Goal: Check status: Check status

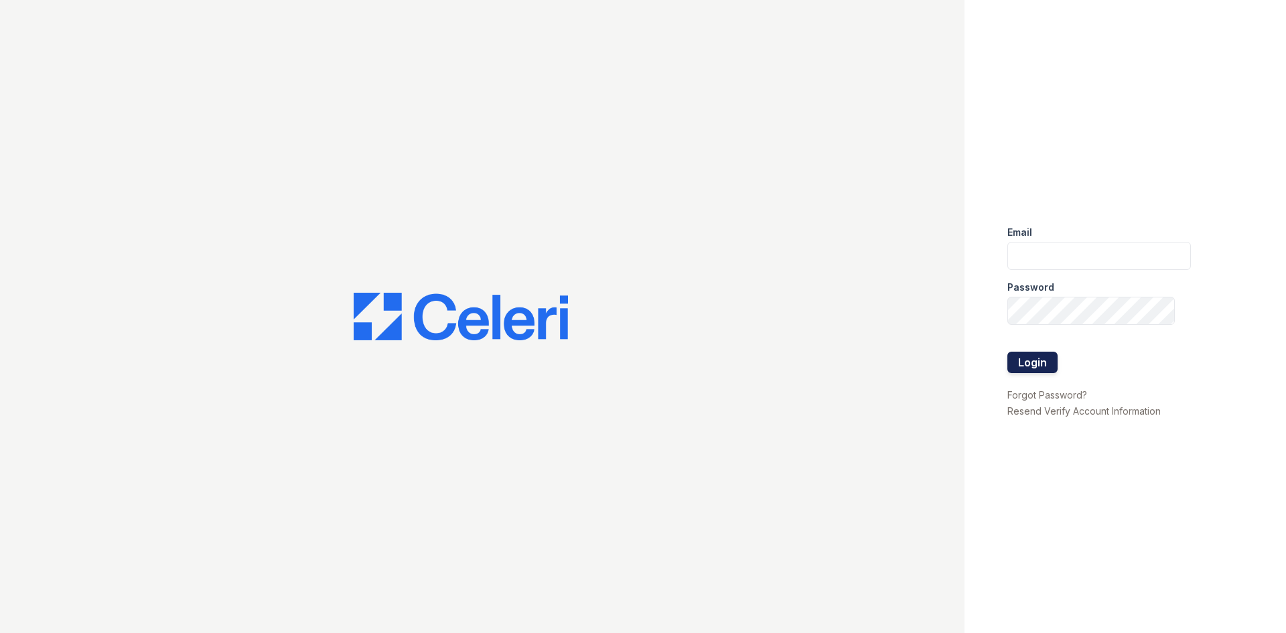
type input "[EMAIL_ADDRESS][DOMAIN_NAME]"
click at [1046, 358] on button "Login" at bounding box center [1032, 362] width 50 height 21
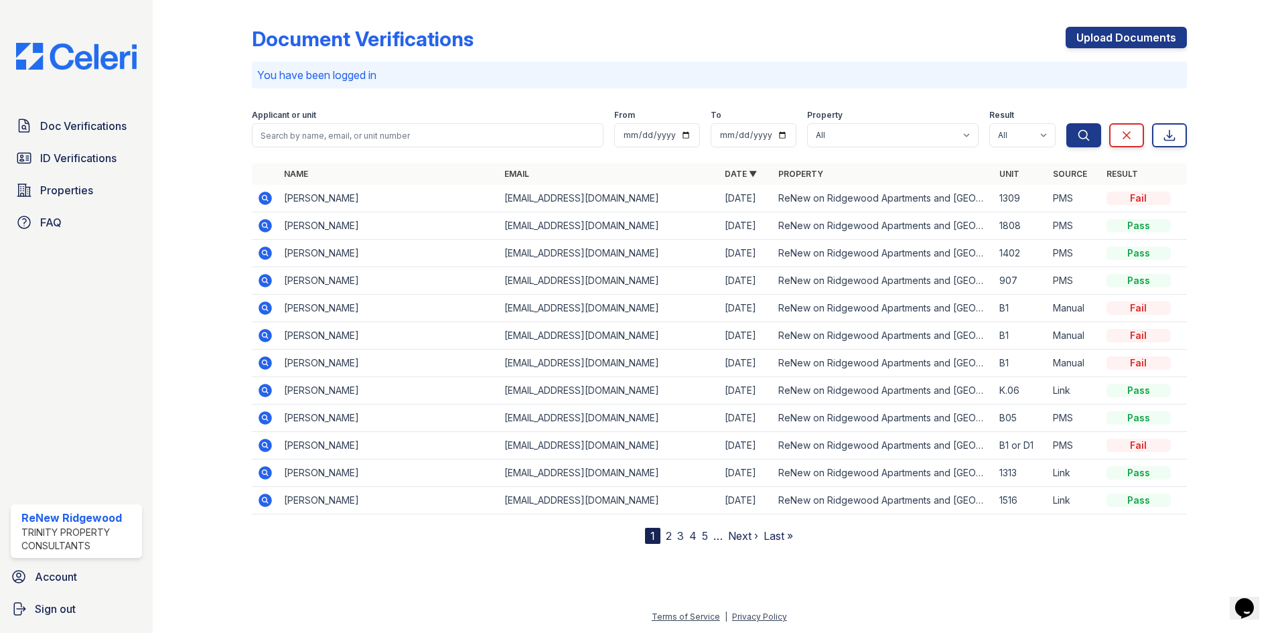
click at [77, 176] on div "Doc Verifications ID Verifications Properties FAQ" at bounding box center [76, 174] width 142 height 123
click at [80, 157] on span "ID Verifications" at bounding box center [78, 158] width 76 height 16
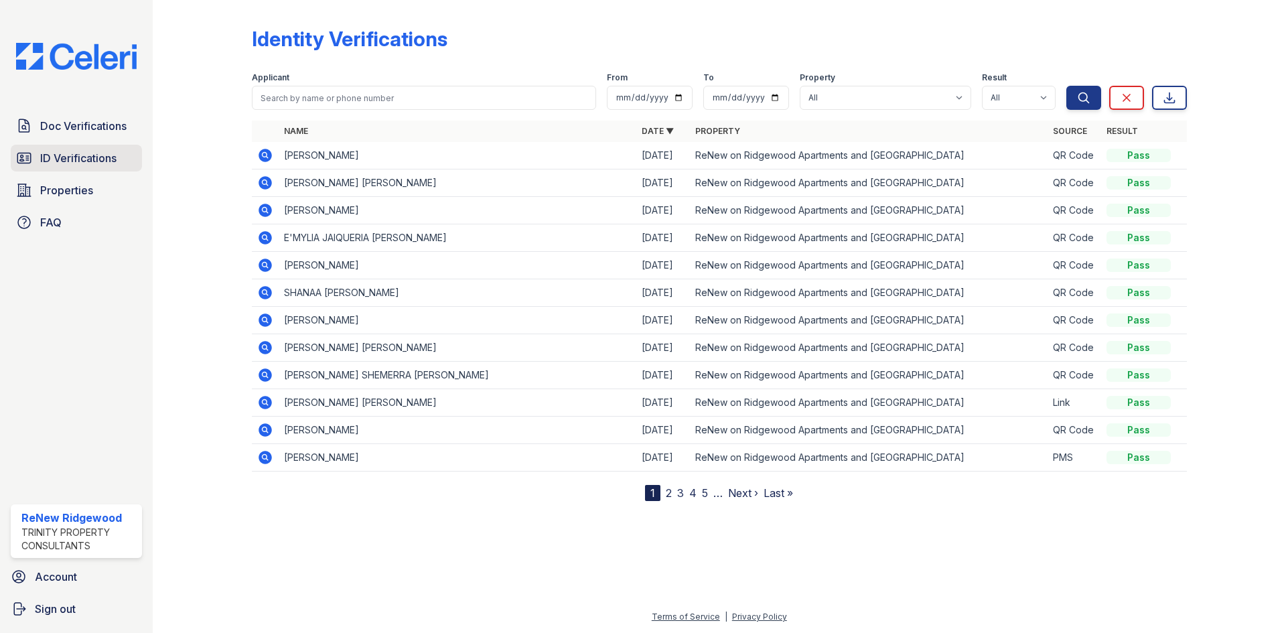
click at [48, 160] on span "ID Verifications" at bounding box center [78, 158] width 76 height 16
click at [51, 160] on span "ID Verifications" at bounding box center [78, 158] width 76 height 16
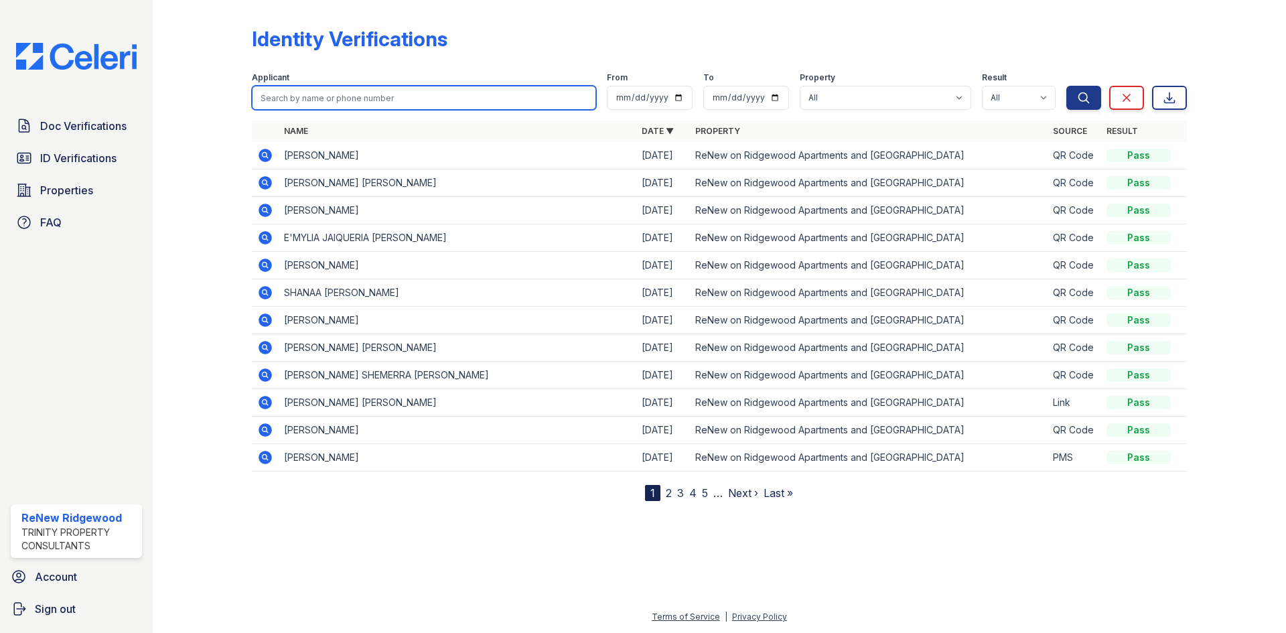
click at [476, 88] on input "search" at bounding box center [424, 98] width 344 height 24
type input "max"
click at [667, 494] on link "2" at bounding box center [669, 492] width 6 height 13
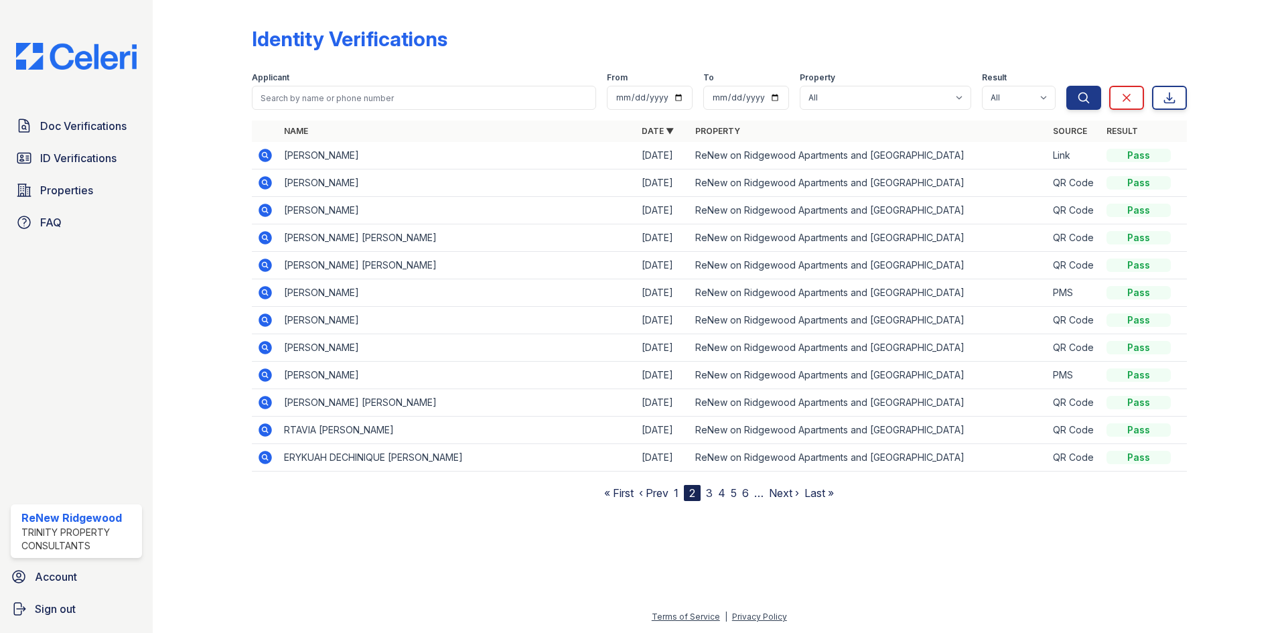
click at [711, 488] on link "3" at bounding box center [709, 492] width 7 height 13
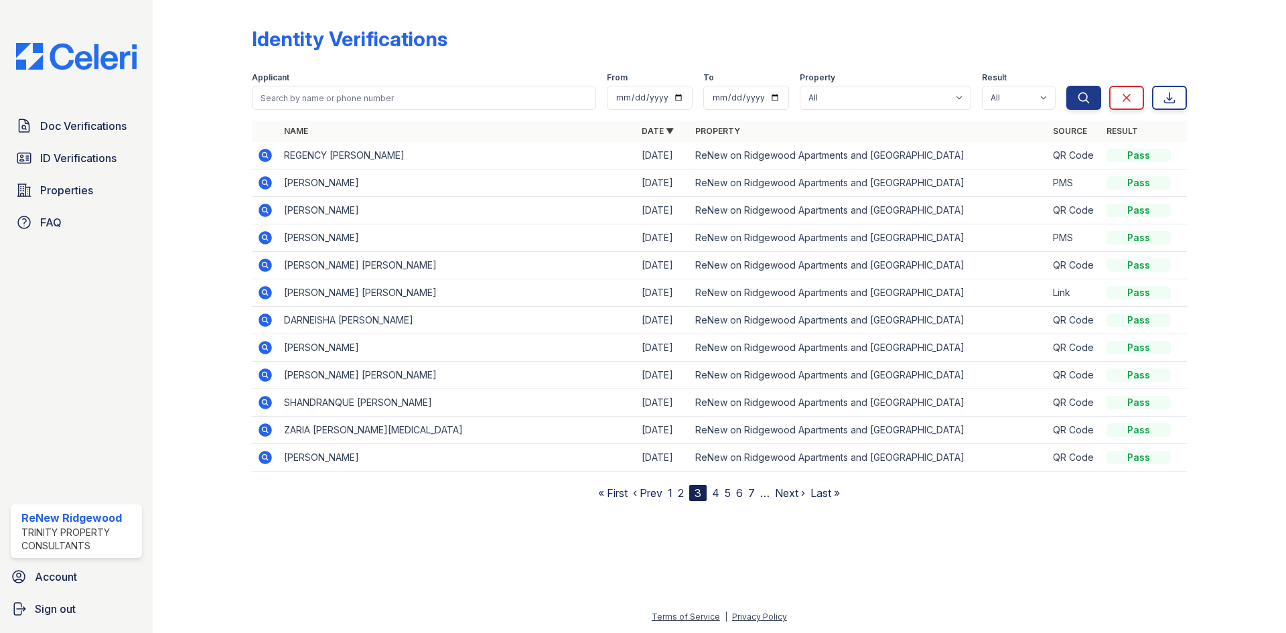
click at [716, 493] on link "4" at bounding box center [715, 492] width 7 height 13
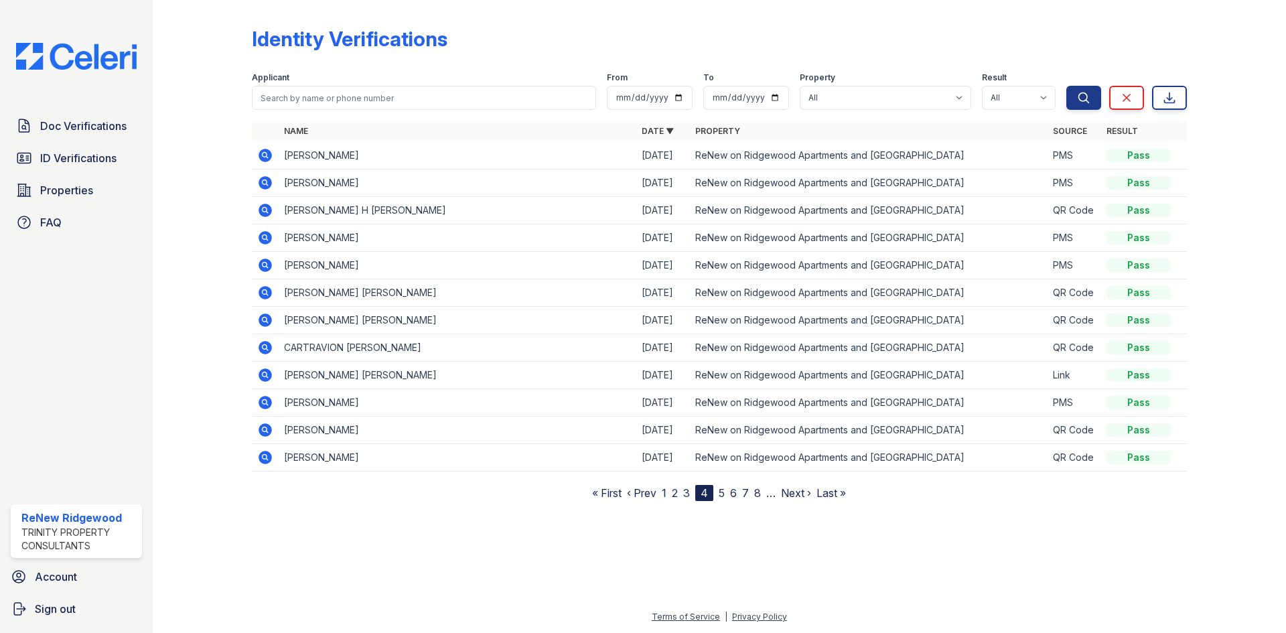
click at [725, 496] on link "5" at bounding box center [722, 492] width 6 height 13
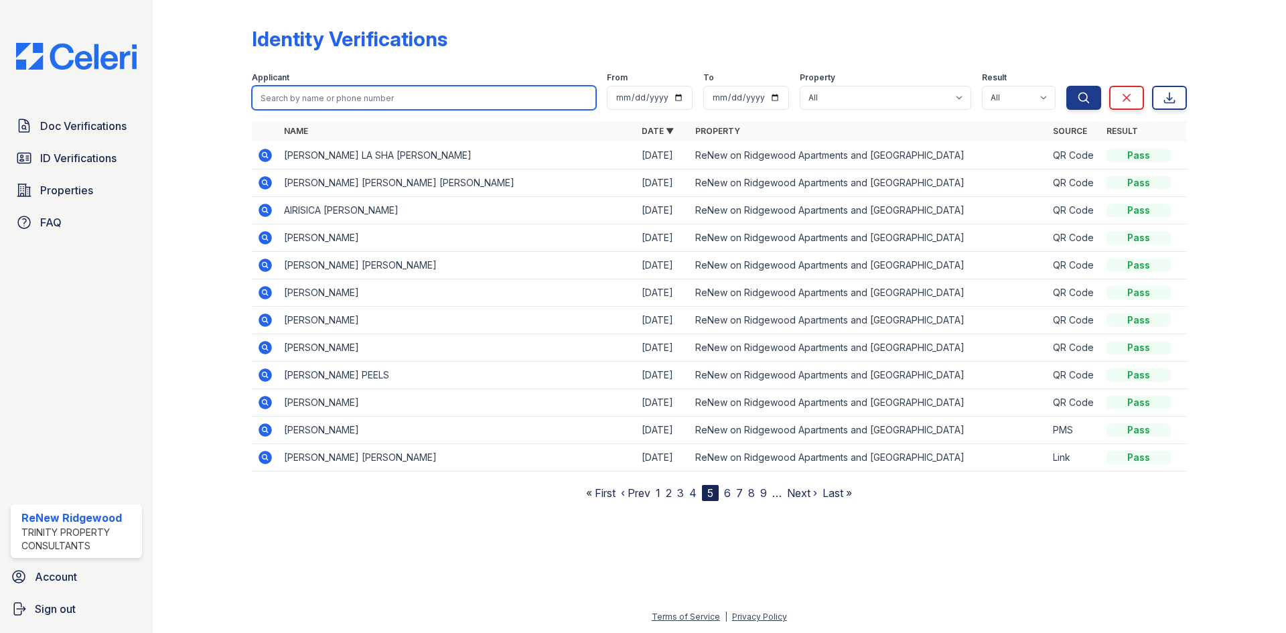
click at [420, 103] on input "search" at bounding box center [424, 98] width 344 height 24
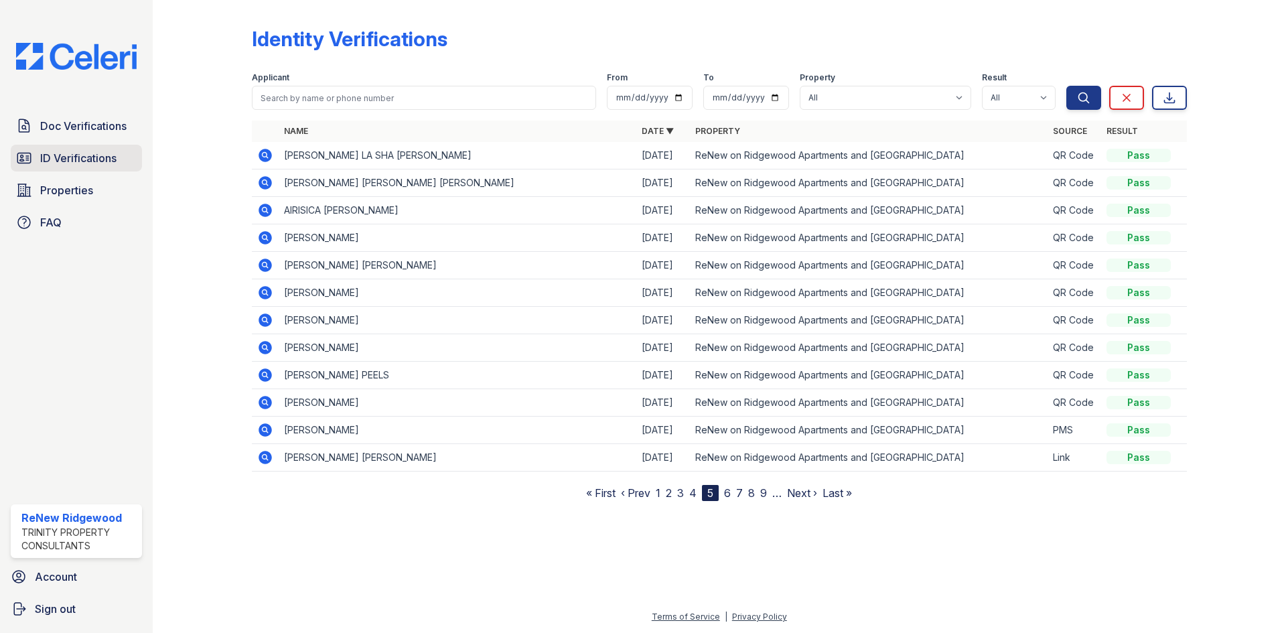
click at [83, 149] on link "ID Verifications" at bounding box center [76, 158] width 131 height 27
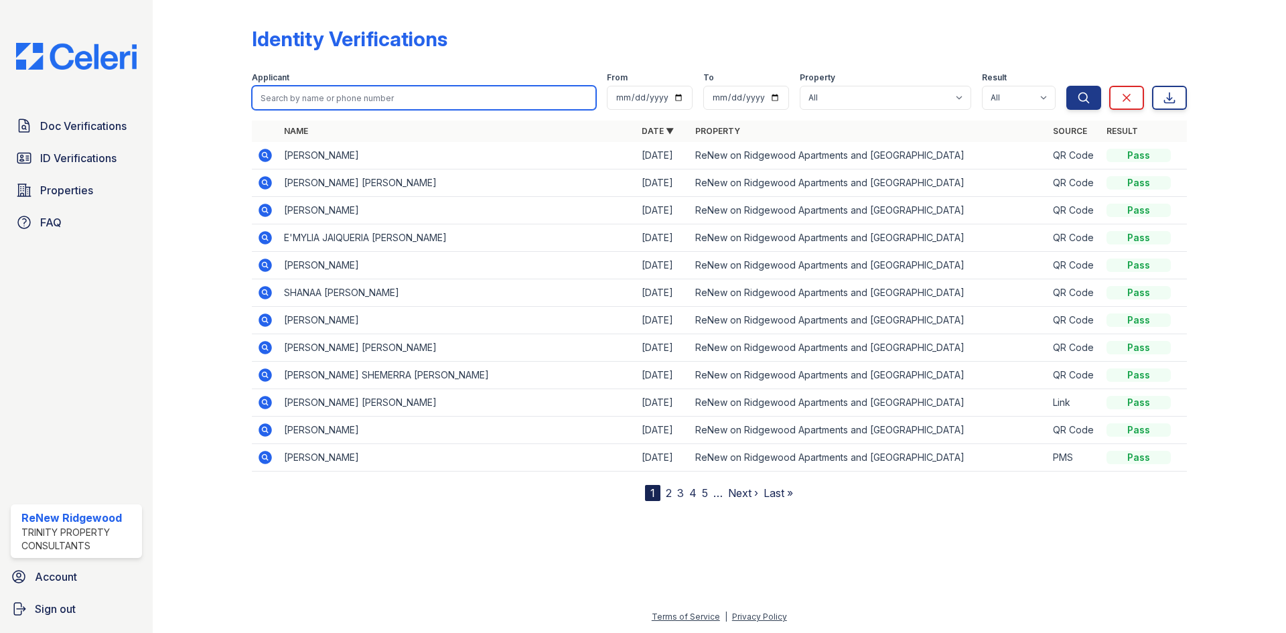
click at [320, 105] on input "search" at bounding box center [424, 98] width 344 height 24
type input "maxwell"
click at [1066, 86] on button "Search" at bounding box center [1083, 98] width 35 height 24
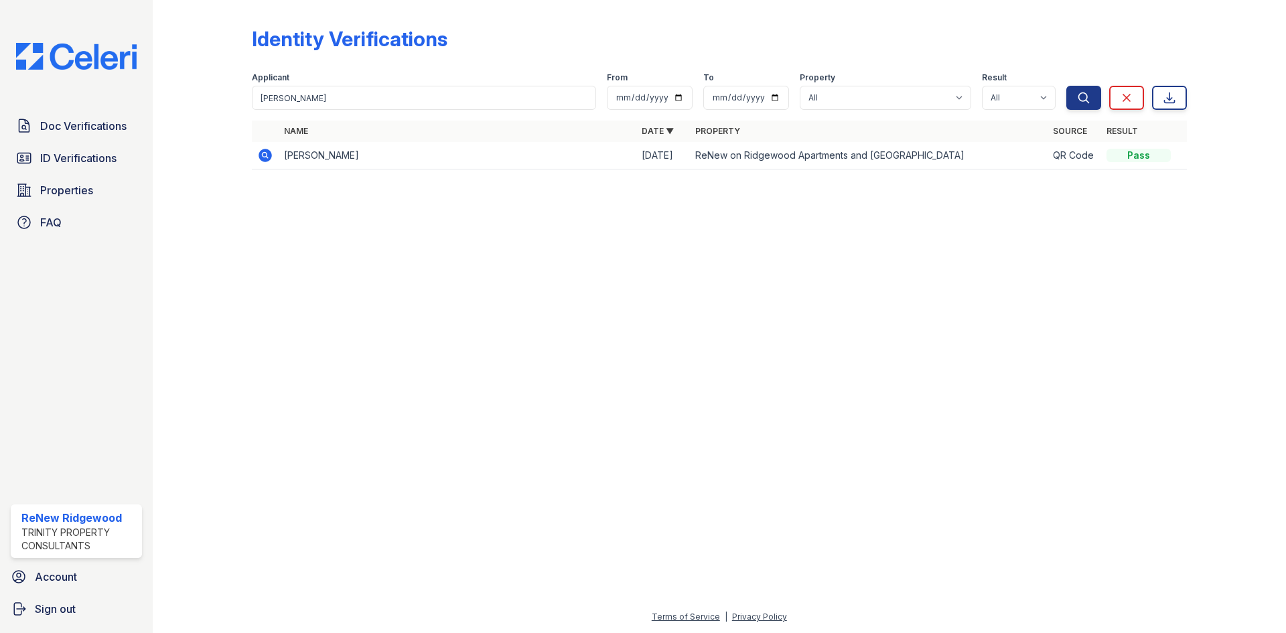
click at [263, 159] on icon at bounding box center [265, 155] width 13 height 13
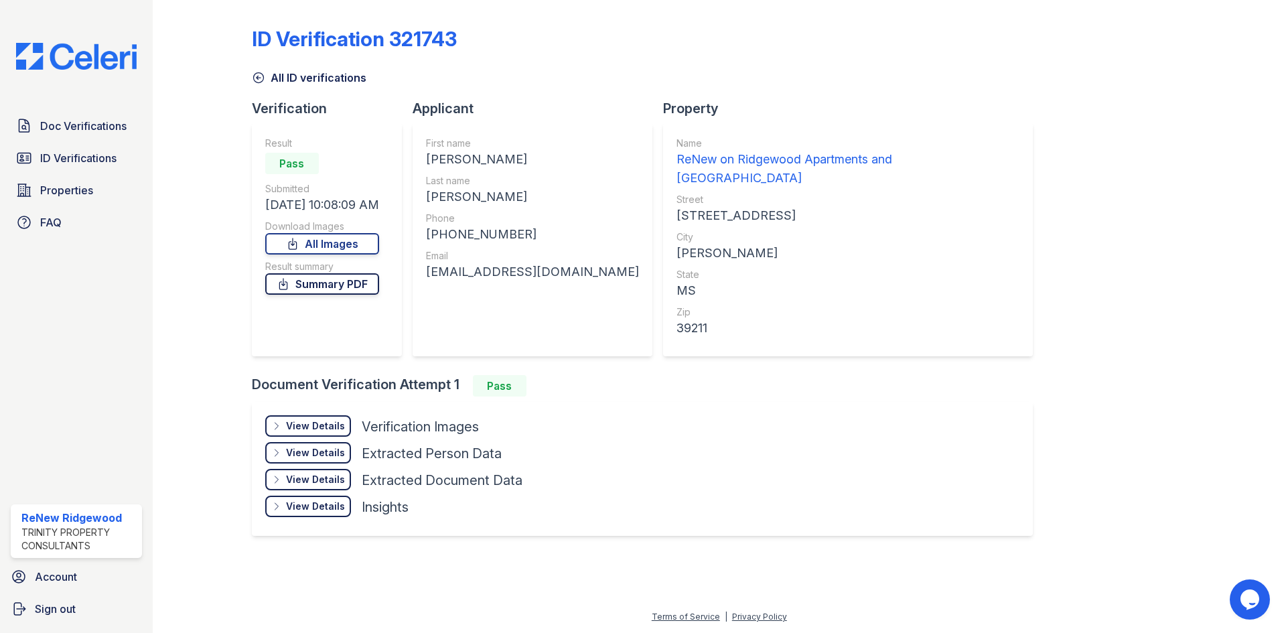
click at [370, 282] on link "Summary PDF" at bounding box center [322, 283] width 114 height 21
click at [111, 151] on span "ID Verifications" at bounding box center [78, 158] width 76 height 16
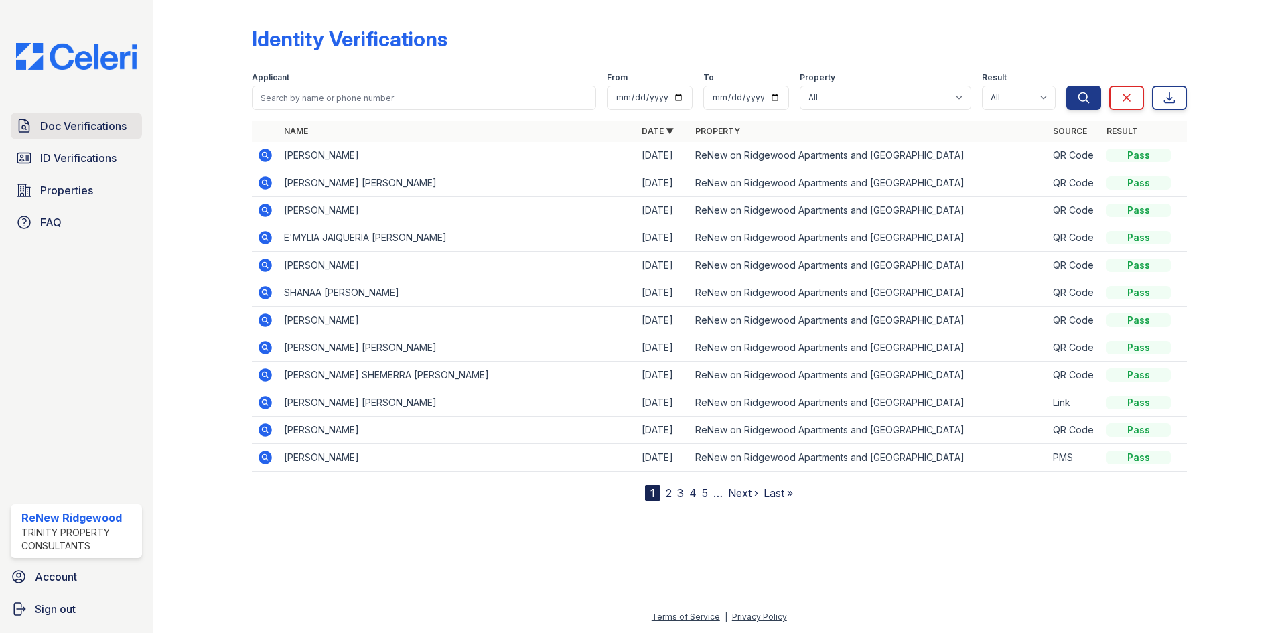
click at [94, 131] on span "Doc Verifications" at bounding box center [83, 126] width 86 height 16
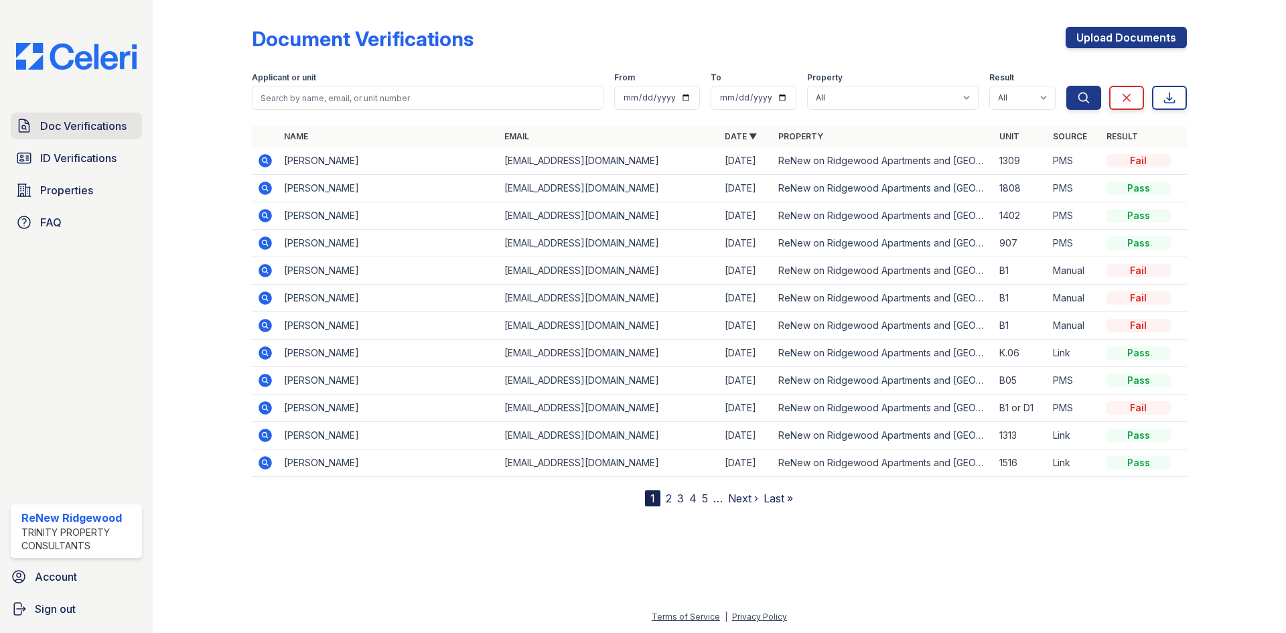
click at [82, 132] on span "Doc Verifications" at bounding box center [83, 126] width 86 height 16
click at [88, 153] on span "ID Verifications" at bounding box center [78, 158] width 76 height 16
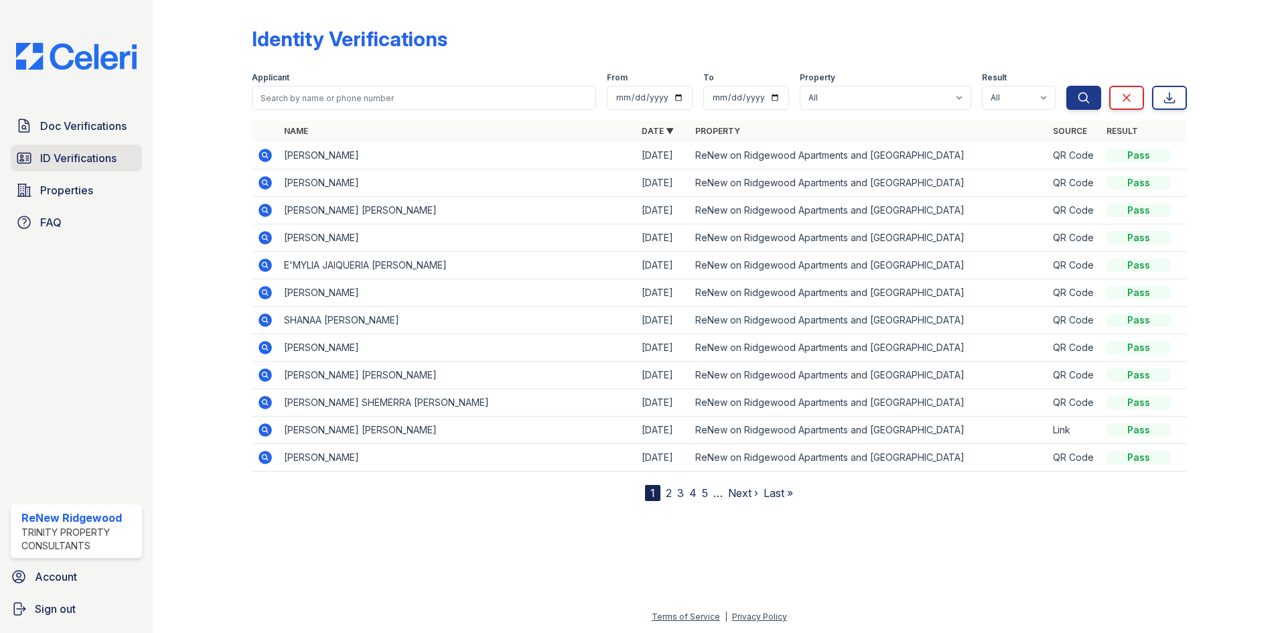
click at [90, 153] on span "ID Verifications" at bounding box center [78, 158] width 76 height 16
